Goal: Information Seeking & Learning: Compare options

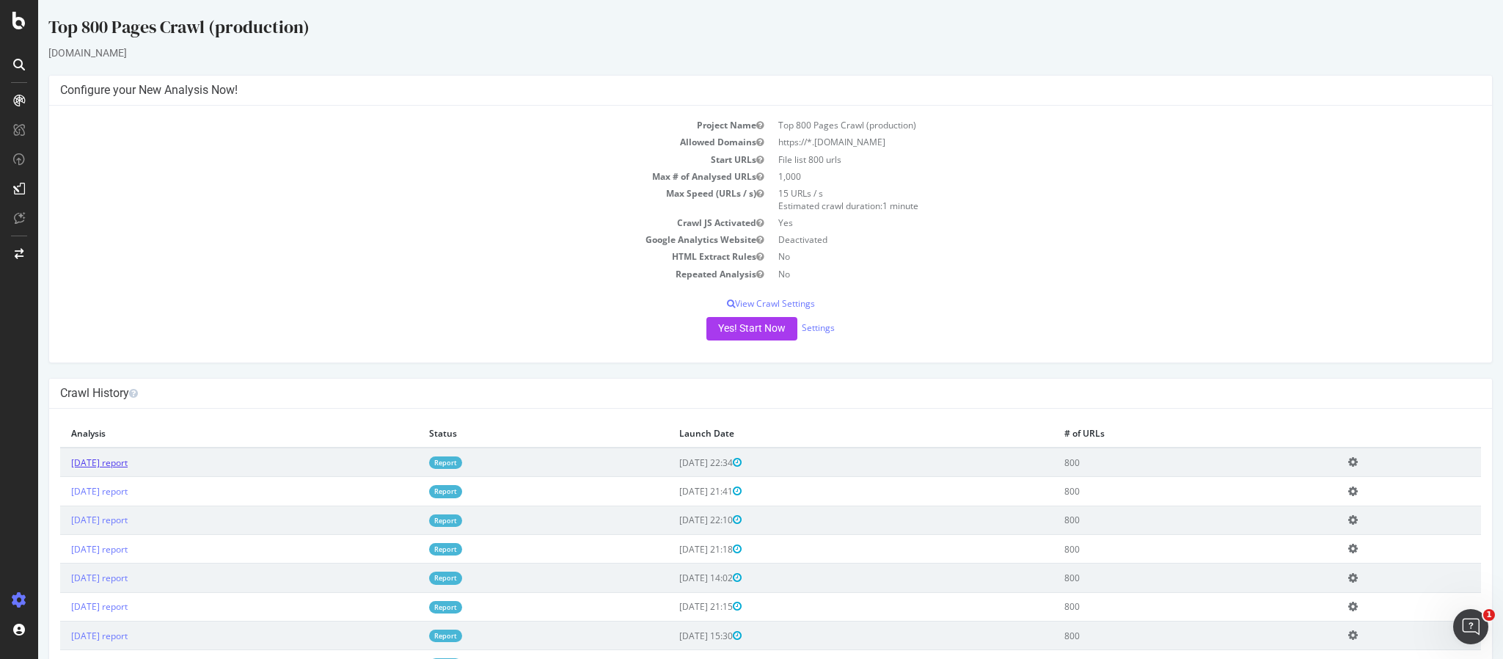
click at [92, 463] on link "[DATE] report" at bounding box center [99, 462] width 56 height 12
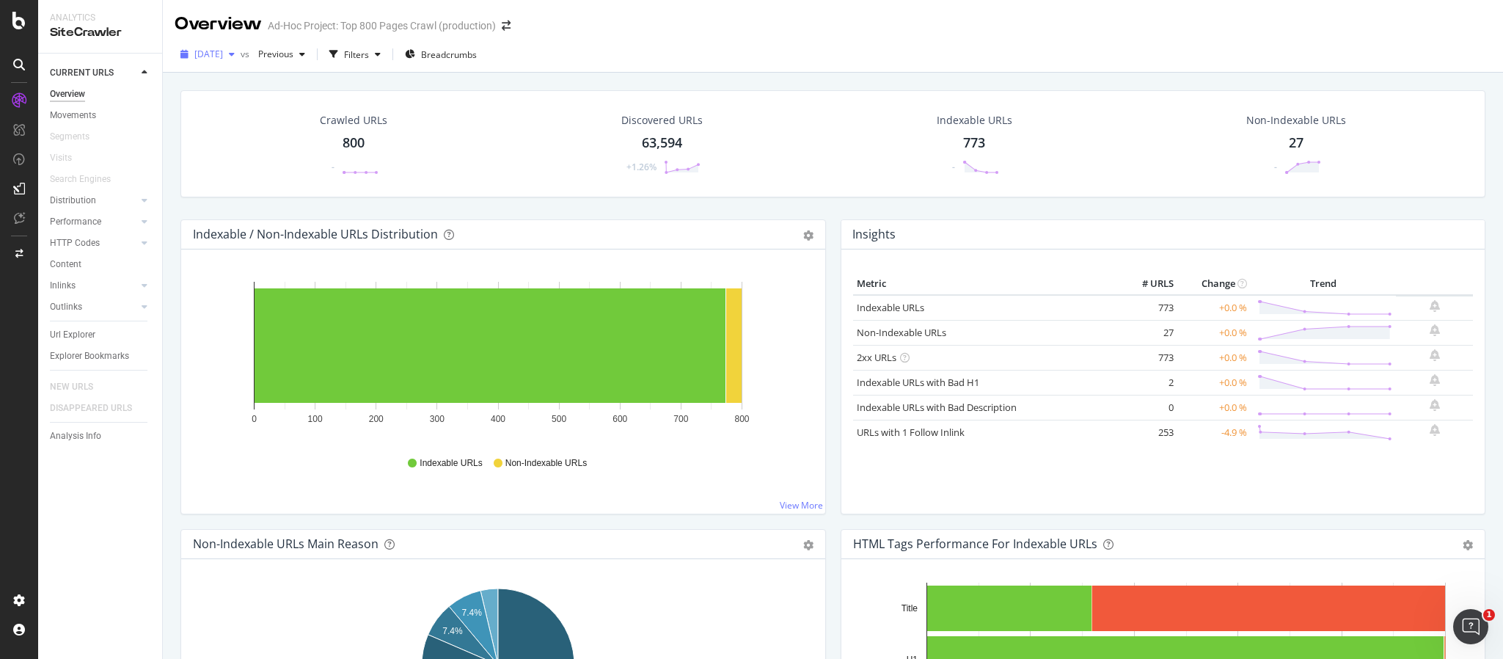
click at [241, 54] on div "button" at bounding box center [232, 54] width 18 height 9
click at [274, 111] on div "2025 Sep. 4th" at bounding box center [239, 110] width 84 height 13
click at [223, 53] on span "2025 Sep. 4th" at bounding box center [208, 54] width 29 height 12
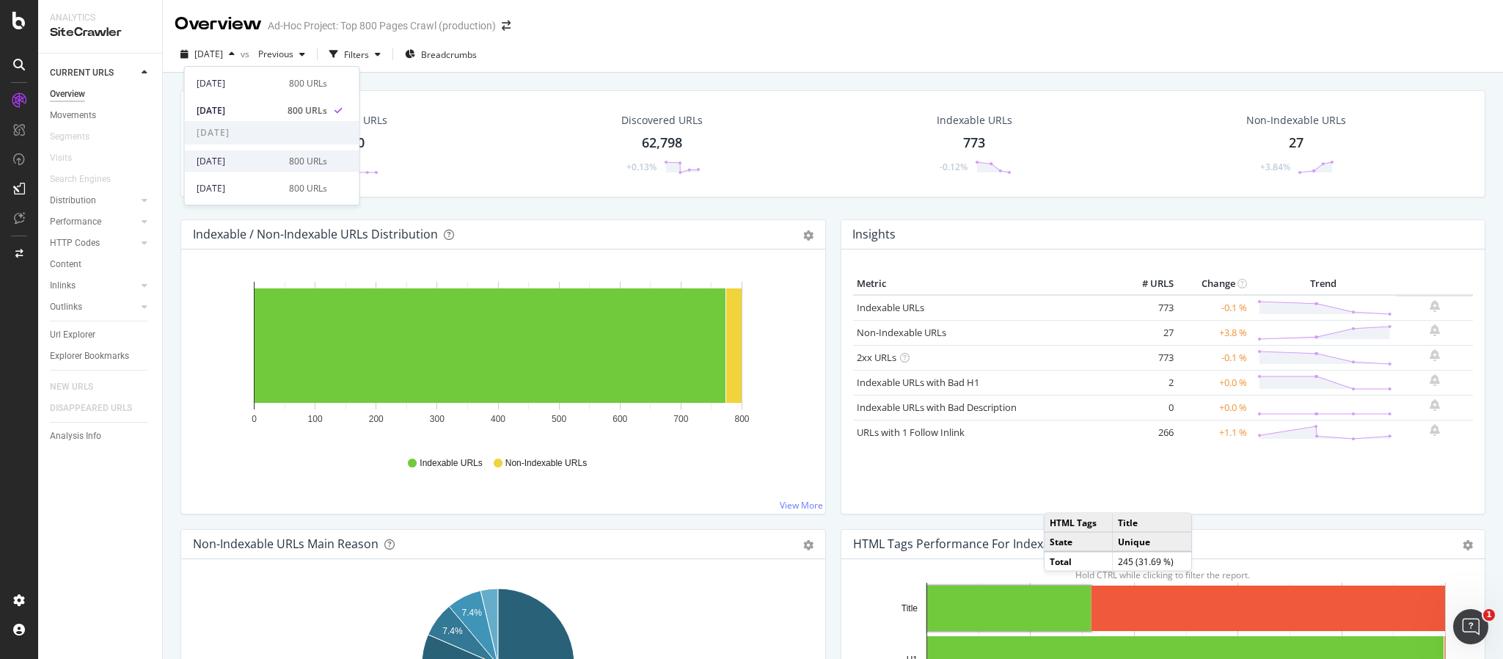
click at [258, 169] on div "2025 Aug. 21st 800 URLs" at bounding box center [272, 160] width 175 height 21
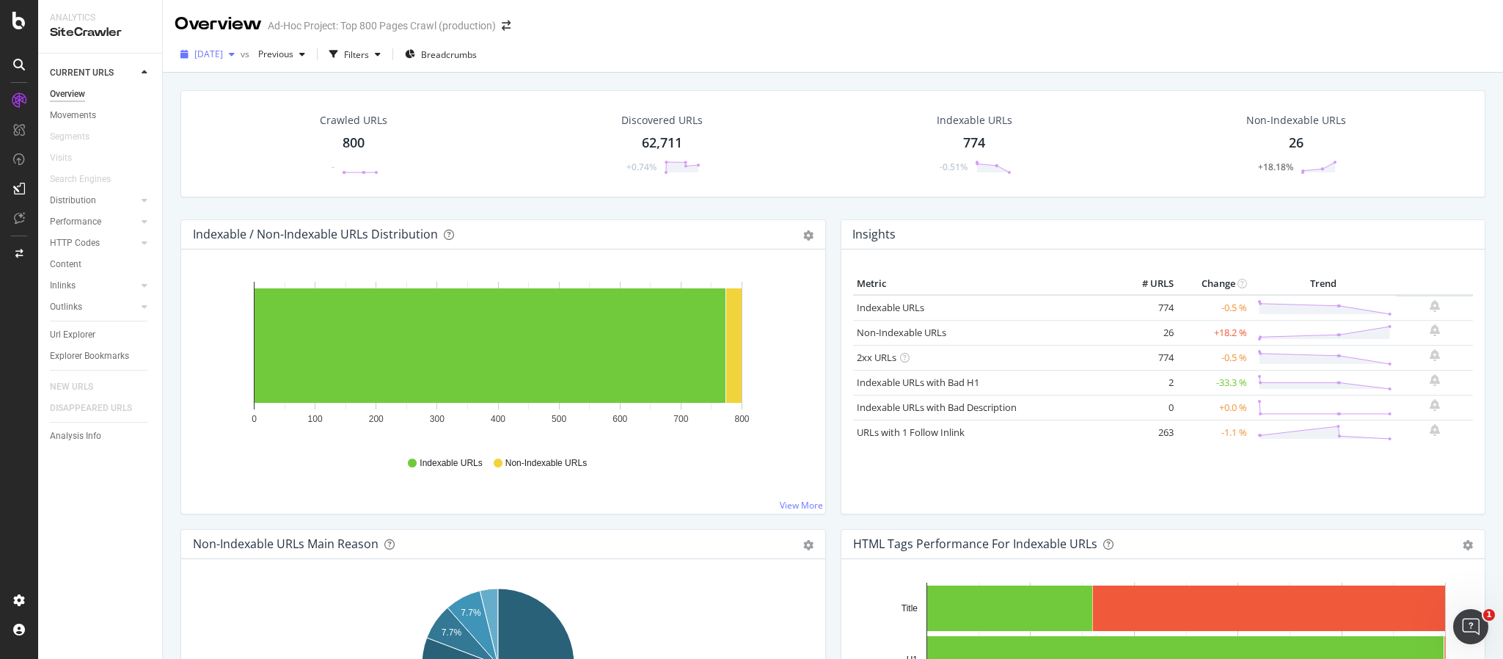
click at [223, 54] on span "2025 Aug. 21st" at bounding box center [208, 54] width 29 height 12
click at [254, 192] on div "2025 Aug. 7th" at bounding box center [239, 188] width 84 height 13
click at [231, 45] on div "2025 Aug. 7th" at bounding box center [208, 54] width 66 height 22
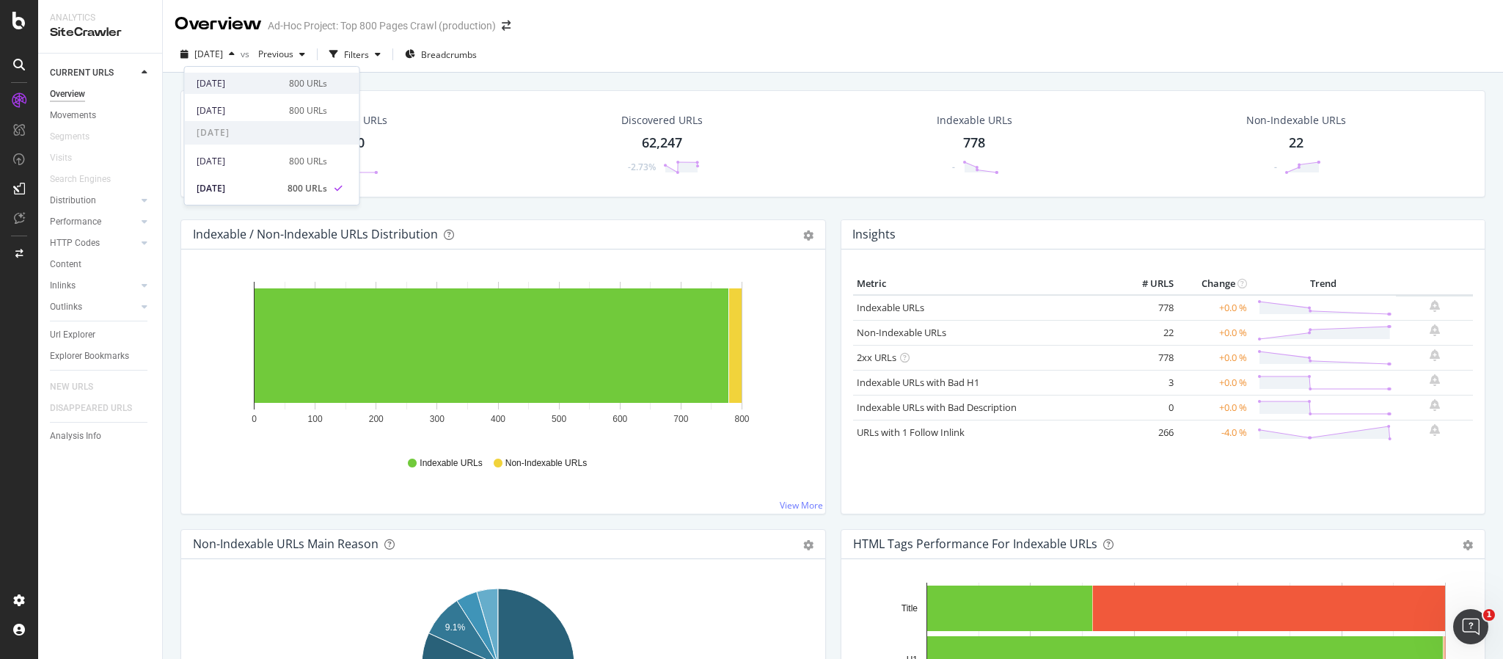
click at [251, 82] on div "2025 Sep. 17th" at bounding box center [239, 83] width 84 height 13
